Goal: Task Accomplishment & Management: Complete application form

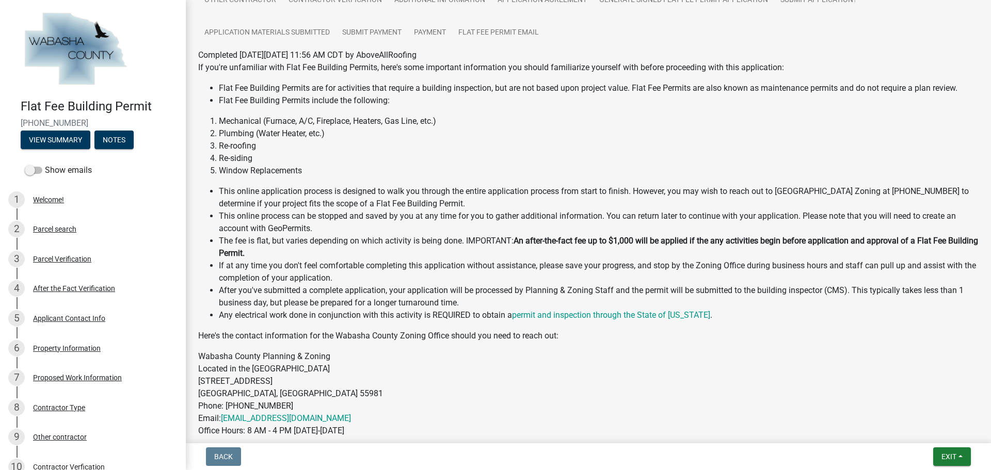
scroll to position [268, 0]
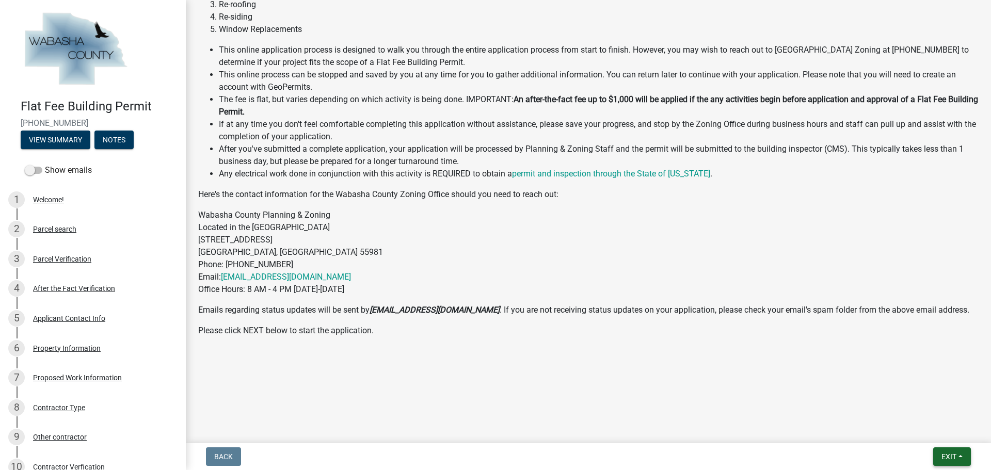
click at [954, 459] on span "Exit" at bounding box center [949, 457] width 15 height 8
click at [386, 249] on p "Wabasha County Planning & Zoning Located in the [GEOGRAPHIC_DATA] [STREET_ADDRE…" at bounding box center [588, 252] width 781 height 87
click at [71, 115] on div "Flat Fee Building Permit [PHONE_NUMBER] View Summary Notes" at bounding box center [92, 121] width 169 height 61
click at [71, 107] on h4 "Flat Fee Building Permit" at bounding box center [99, 106] width 157 height 15
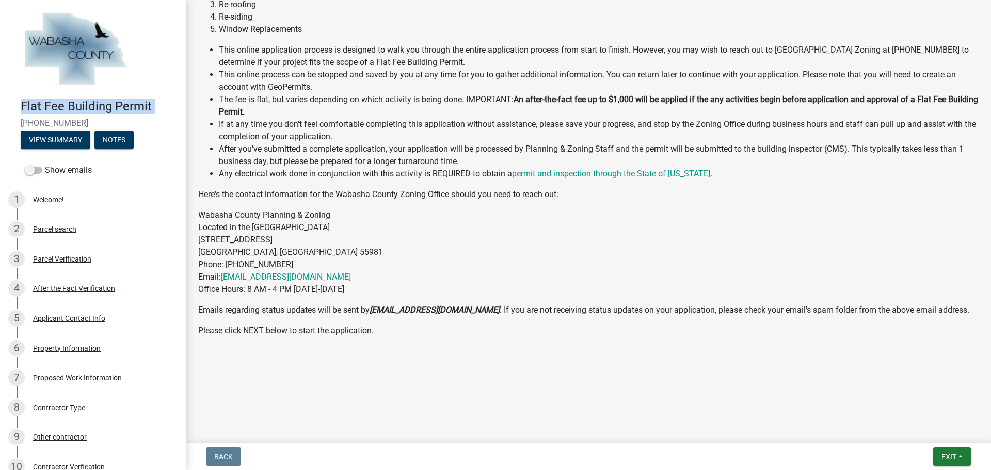
click at [71, 107] on h4 "Flat Fee Building Permit" at bounding box center [99, 106] width 157 height 15
click at [50, 122] on span "[PHONE_NUMBER]" at bounding box center [93, 123] width 145 height 10
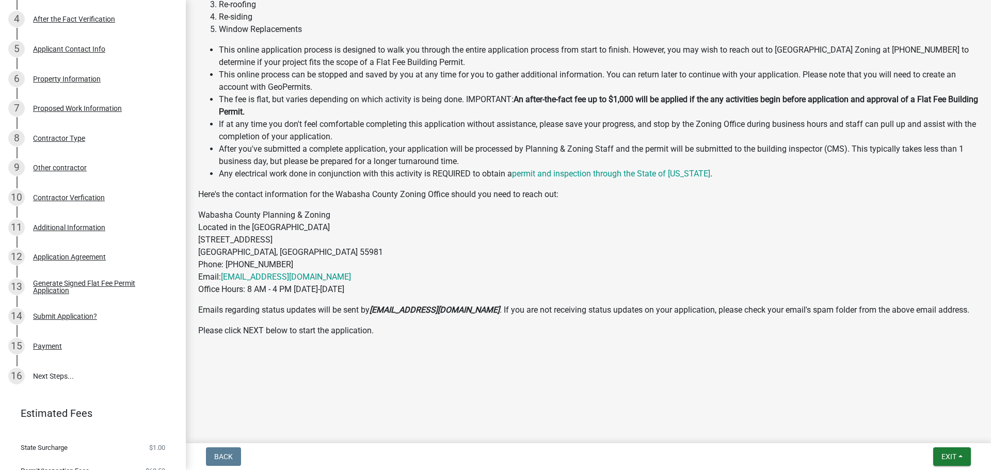
scroll to position [258, 0]
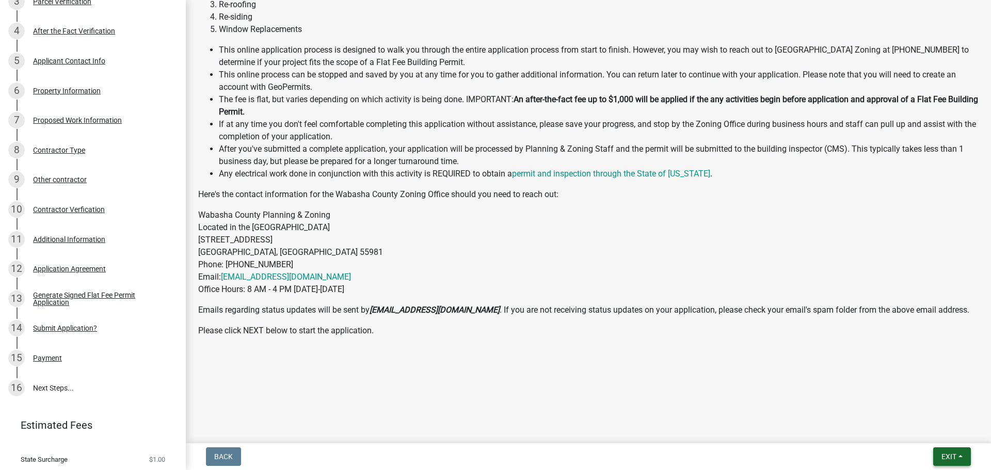
click at [947, 464] on button "Exit" at bounding box center [953, 457] width 38 height 19
click at [913, 433] on button "Save & Exit" at bounding box center [930, 430] width 83 height 25
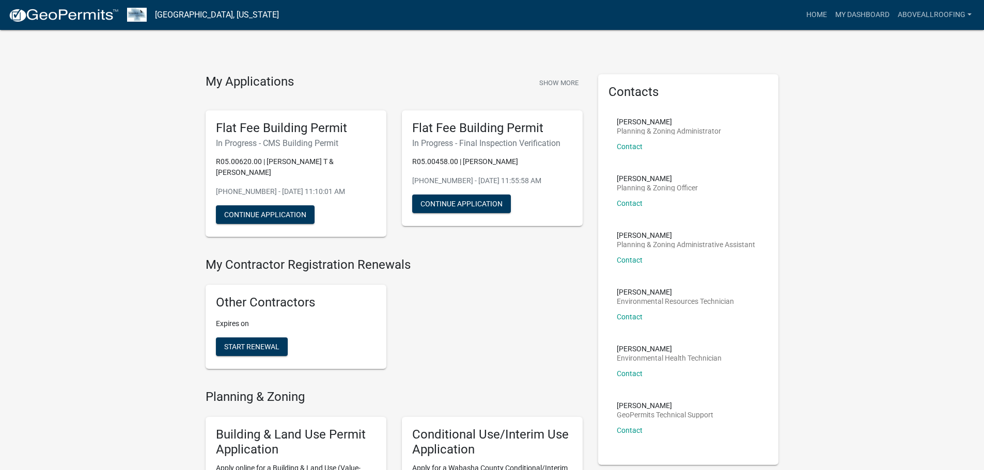
click at [71, 17] on img at bounding box center [63, 15] width 110 height 15
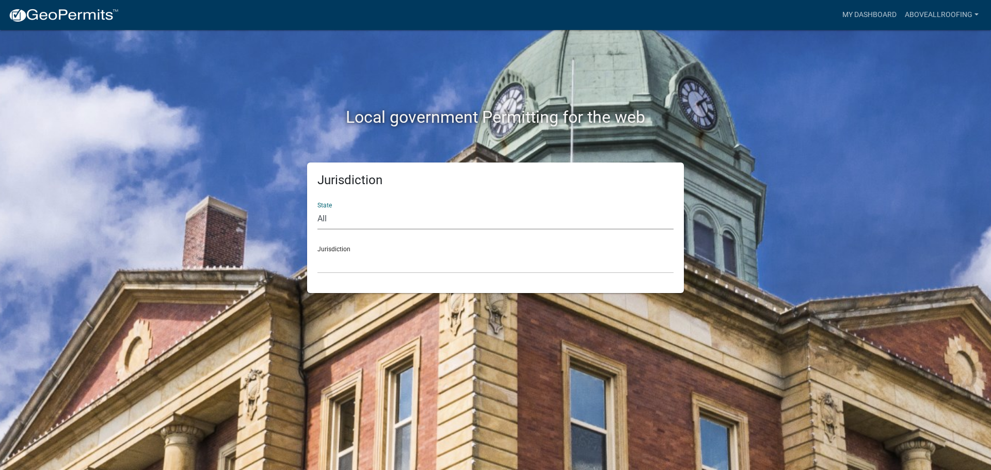
click at [366, 222] on select "All [US_STATE] [US_STATE] [US_STATE] [US_STATE] [US_STATE] [US_STATE] [US_STATE…" at bounding box center [496, 219] width 356 height 21
select select "[US_STATE]"
click at [318, 209] on select "All [US_STATE] [US_STATE] [US_STATE] [US_STATE] [US_STATE] [US_STATE] [US_STATE…" at bounding box center [496, 219] width 356 height 21
drag, startPoint x: 353, startPoint y: 257, endPoint x: 351, endPoint y: 267, distance: 10.0
click at [353, 257] on select "[GEOGRAPHIC_DATA], [US_STATE] [GEOGRAPHIC_DATA], [US_STATE] [GEOGRAPHIC_DATA], …" at bounding box center [496, 262] width 356 height 21
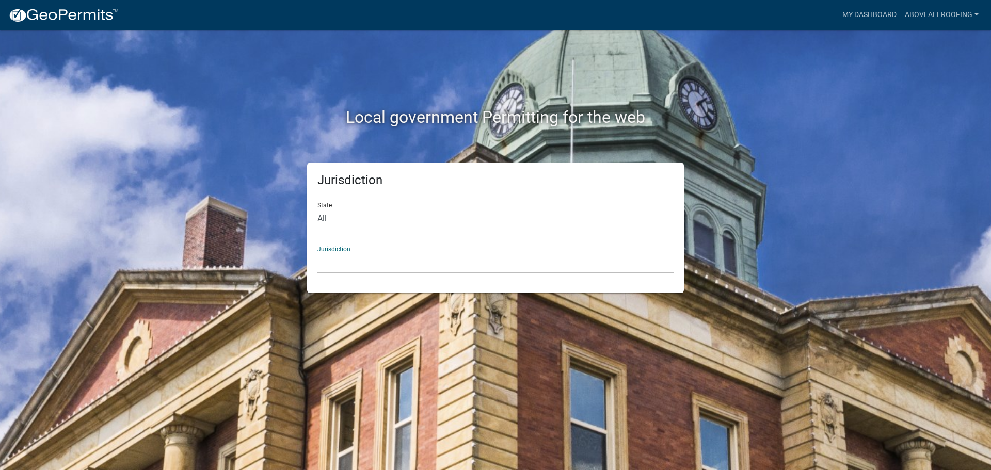
click at [251, 138] on div "Local government Permitting for the web" at bounding box center [495, 96] width 589 height 132
